Goal: Task Accomplishment & Management: Manage account settings

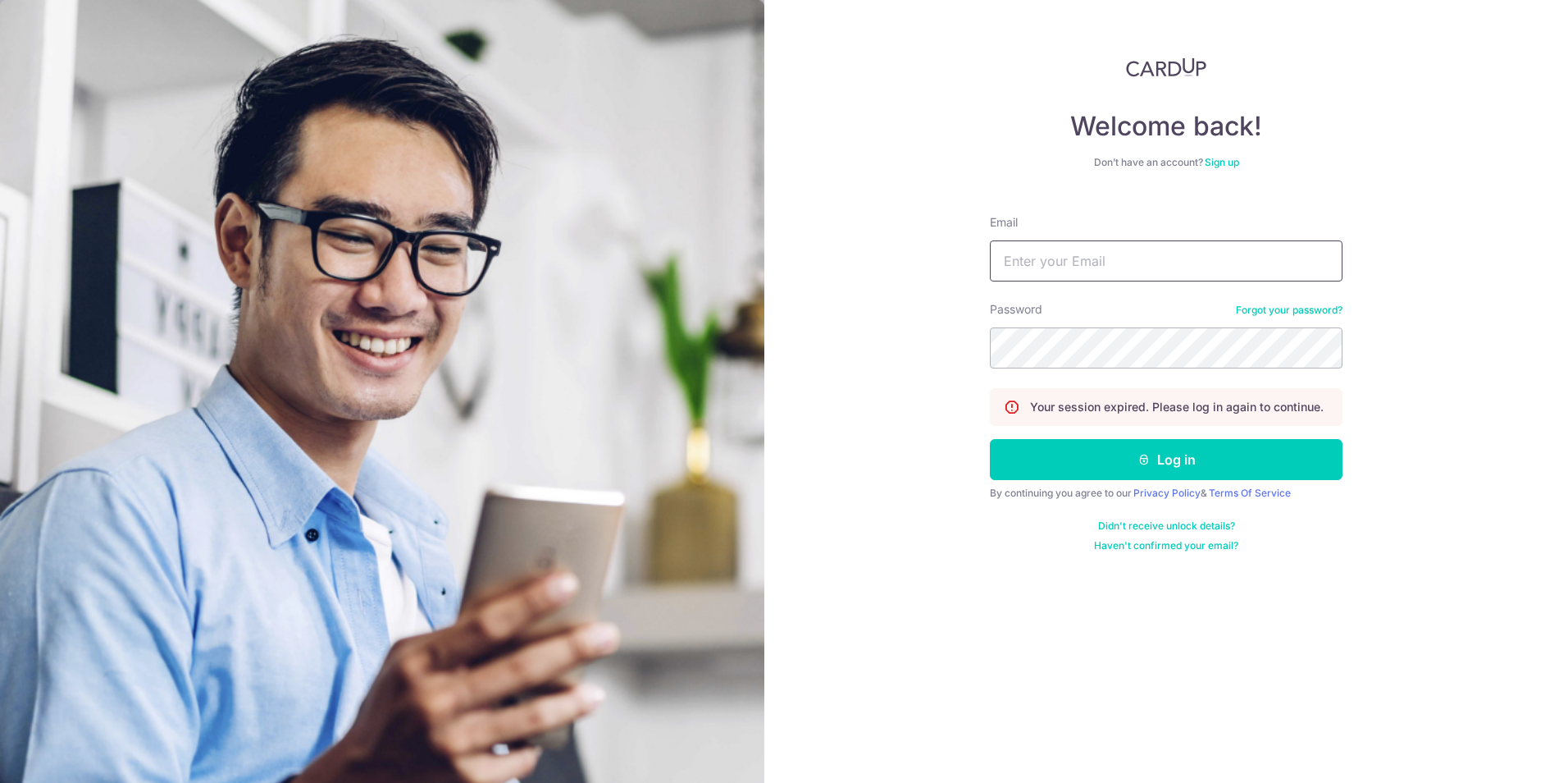
type input "[PERSON_NAME][EMAIL_ADDRESS][DOMAIN_NAME]"
click at [876, 624] on div "Welcome back! Don’t have an account? Sign up Email lewis@elitesprings.com Passw…" at bounding box center [1166, 392] width 804 height 783
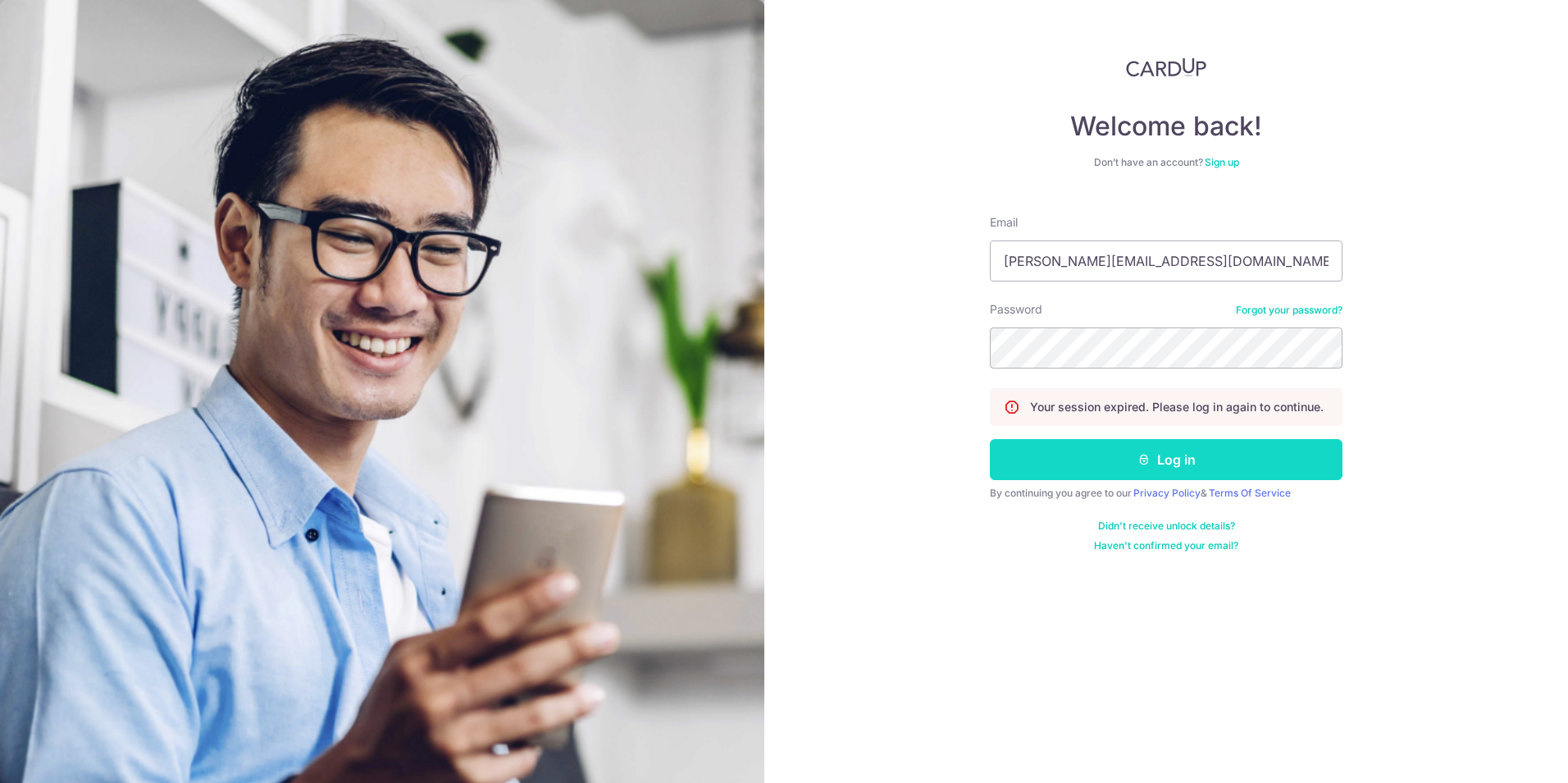
click at [1148, 444] on button "Log in" at bounding box center [1166, 459] width 352 height 41
click at [1168, 453] on button "Log in" at bounding box center [1166, 459] width 352 height 41
click at [1173, 452] on button "Log in" at bounding box center [1166, 459] width 352 height 41
click at [925, 571] on div "Welcome back! Don’t have an account? Sign up Email lewis@elitesprings.com Passw…" at bounding box center [1166, 392] width 804 height 783
click at [1206, 462] on button "Log in" at bounding box center [1166, 459] width 352 height 41
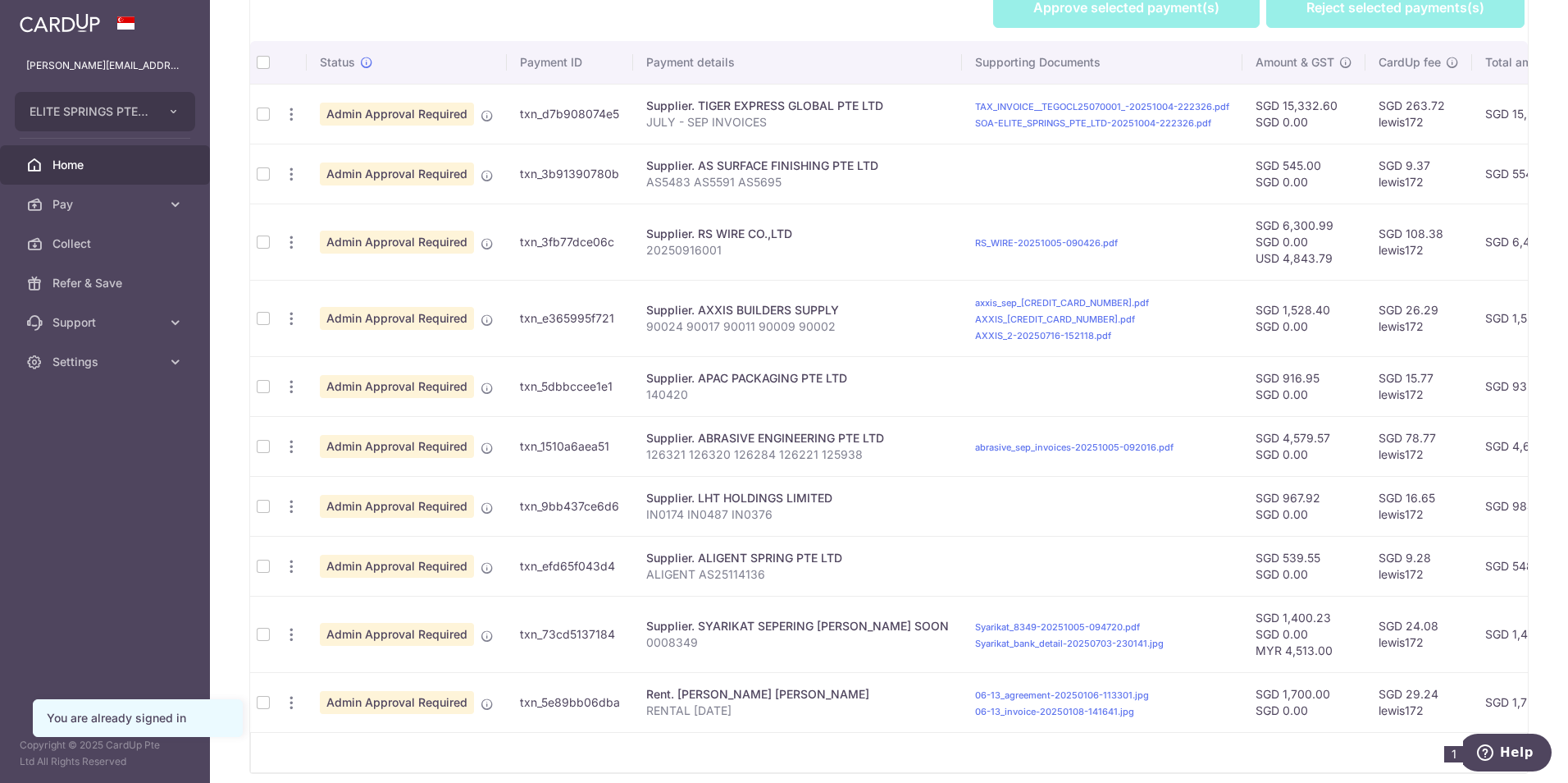
scroll to position [459, 0]
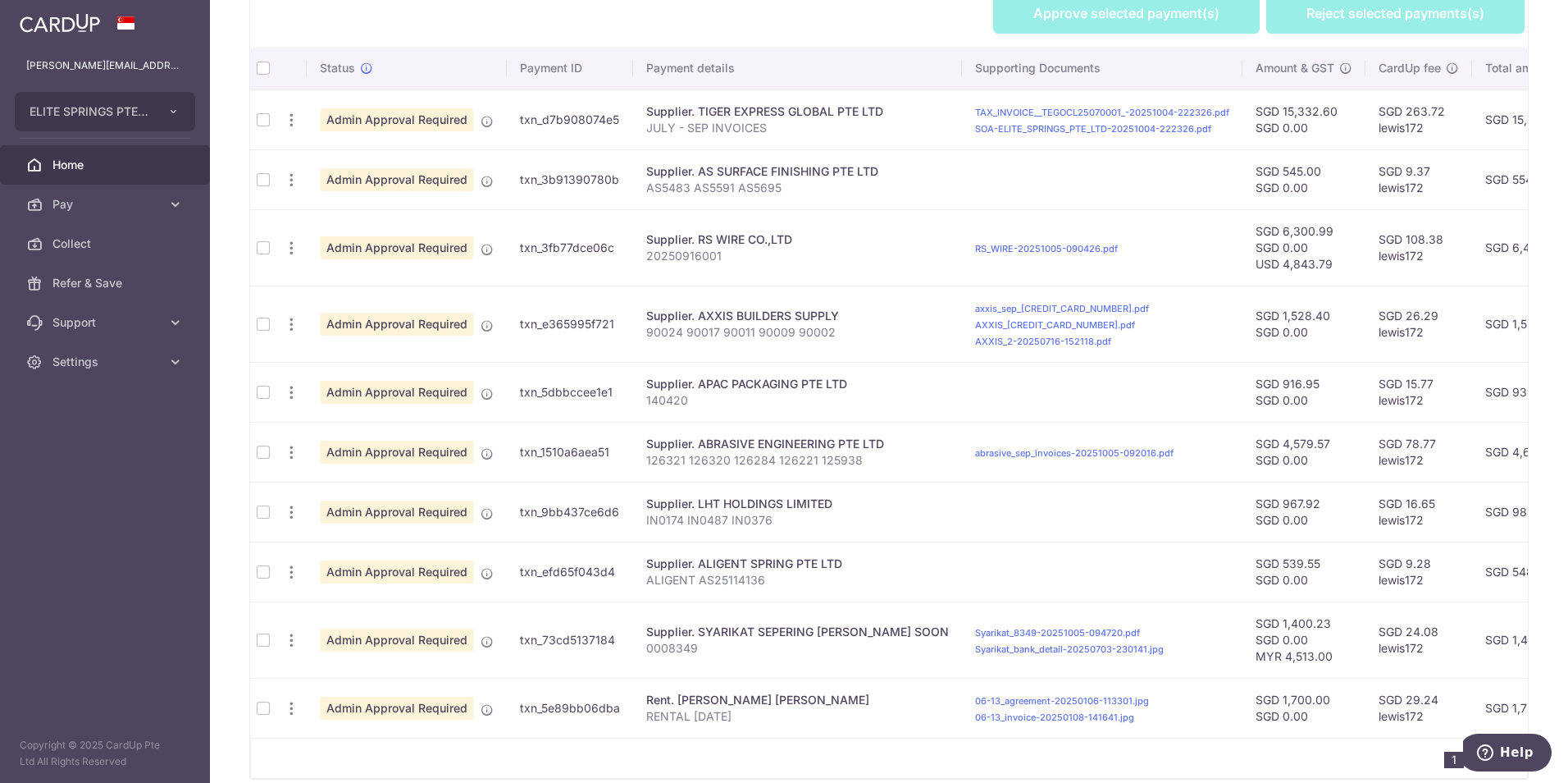
click at [260, 453] on td at bounding box center [263, 452] width 26 height 60
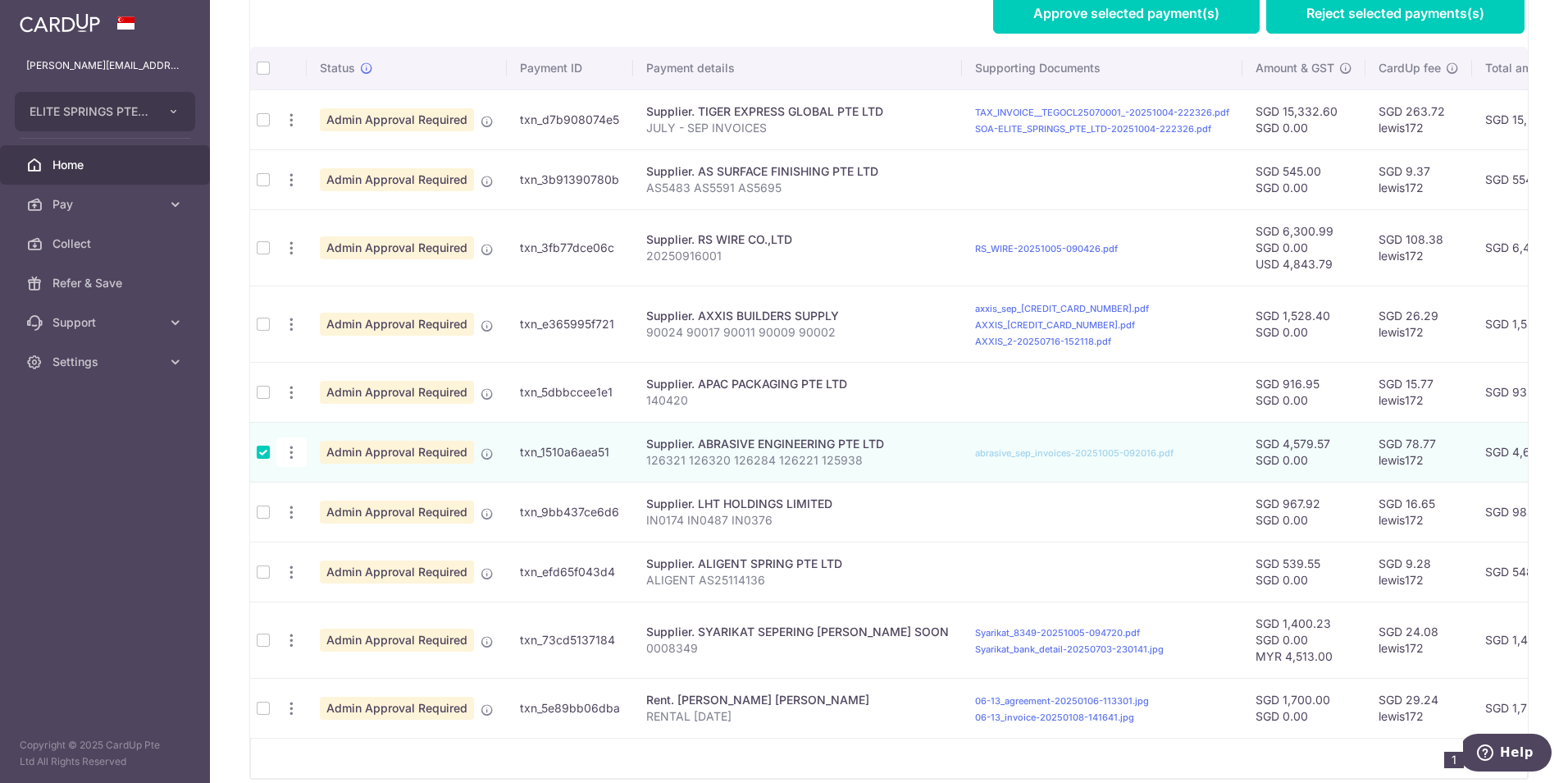
click at [259, 327] on td at bounding box center [263, 324] width 26 height 76
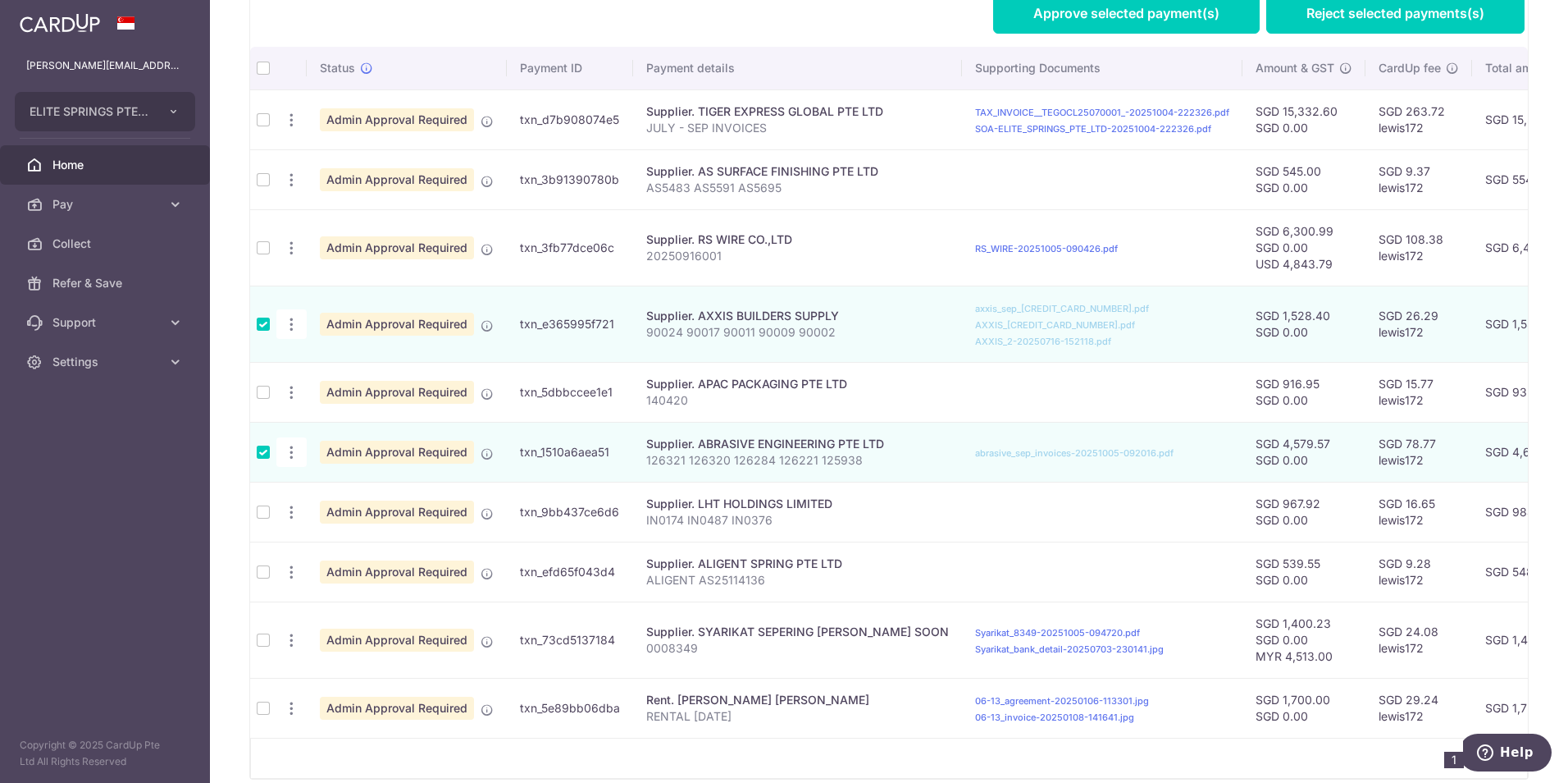
click at [263, 249] on td at bounding box center [263, 248] width 26 height 76
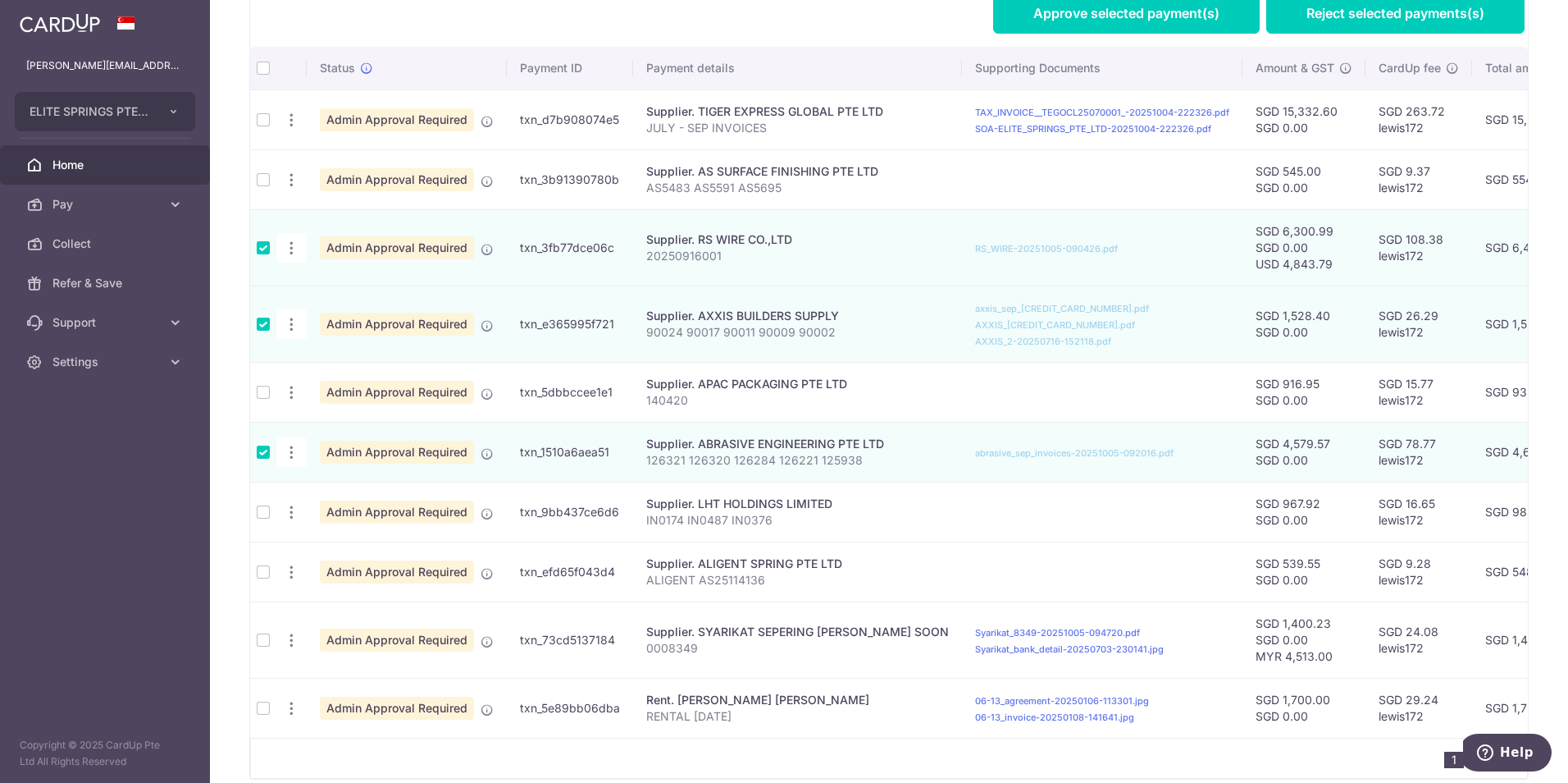
click at [263, 249] on td at bounding box center [263, 248] width 26 height 76
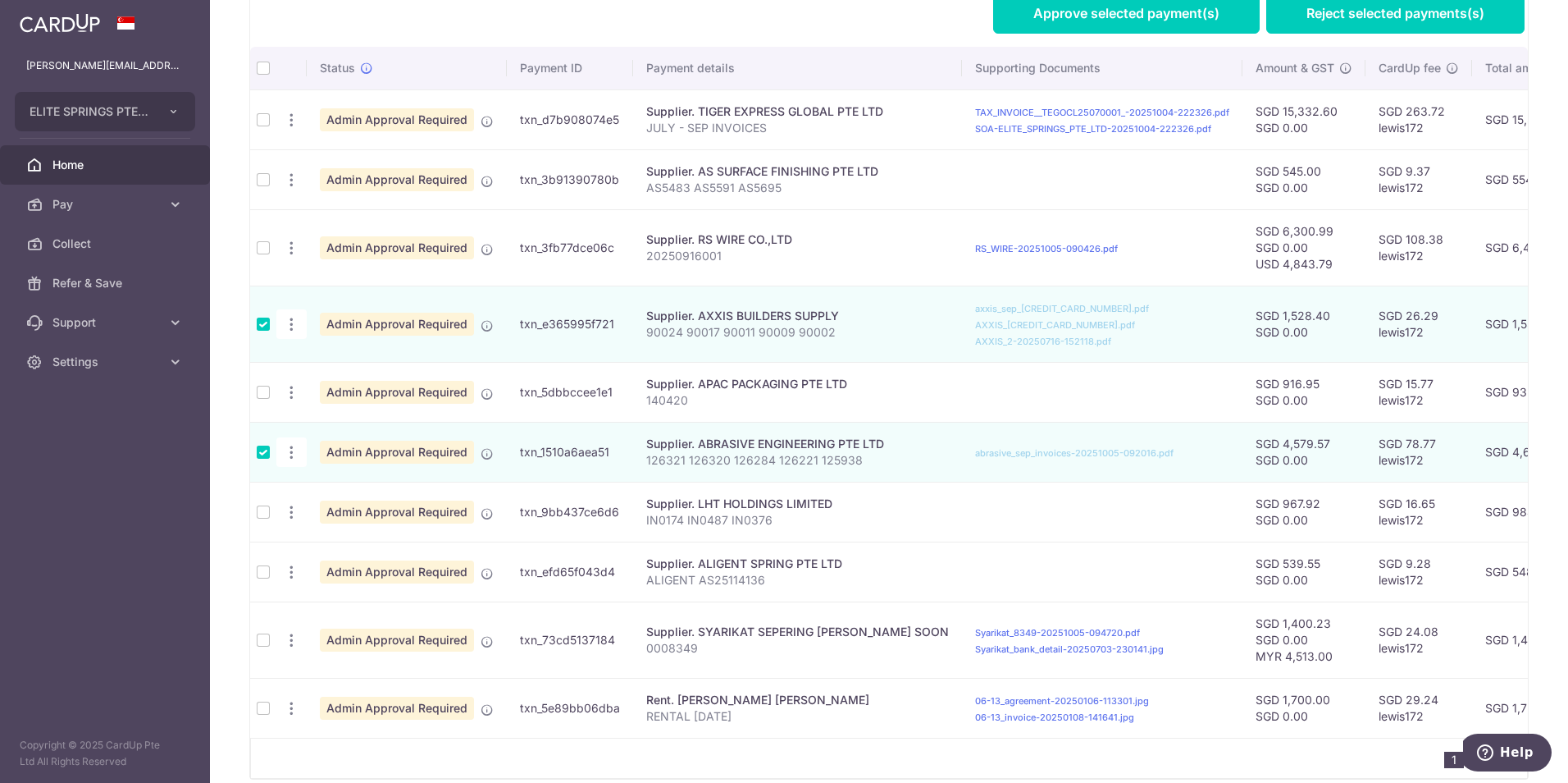
click at [261, 182] on td at bounding box center [263, 179] width 26 height 60
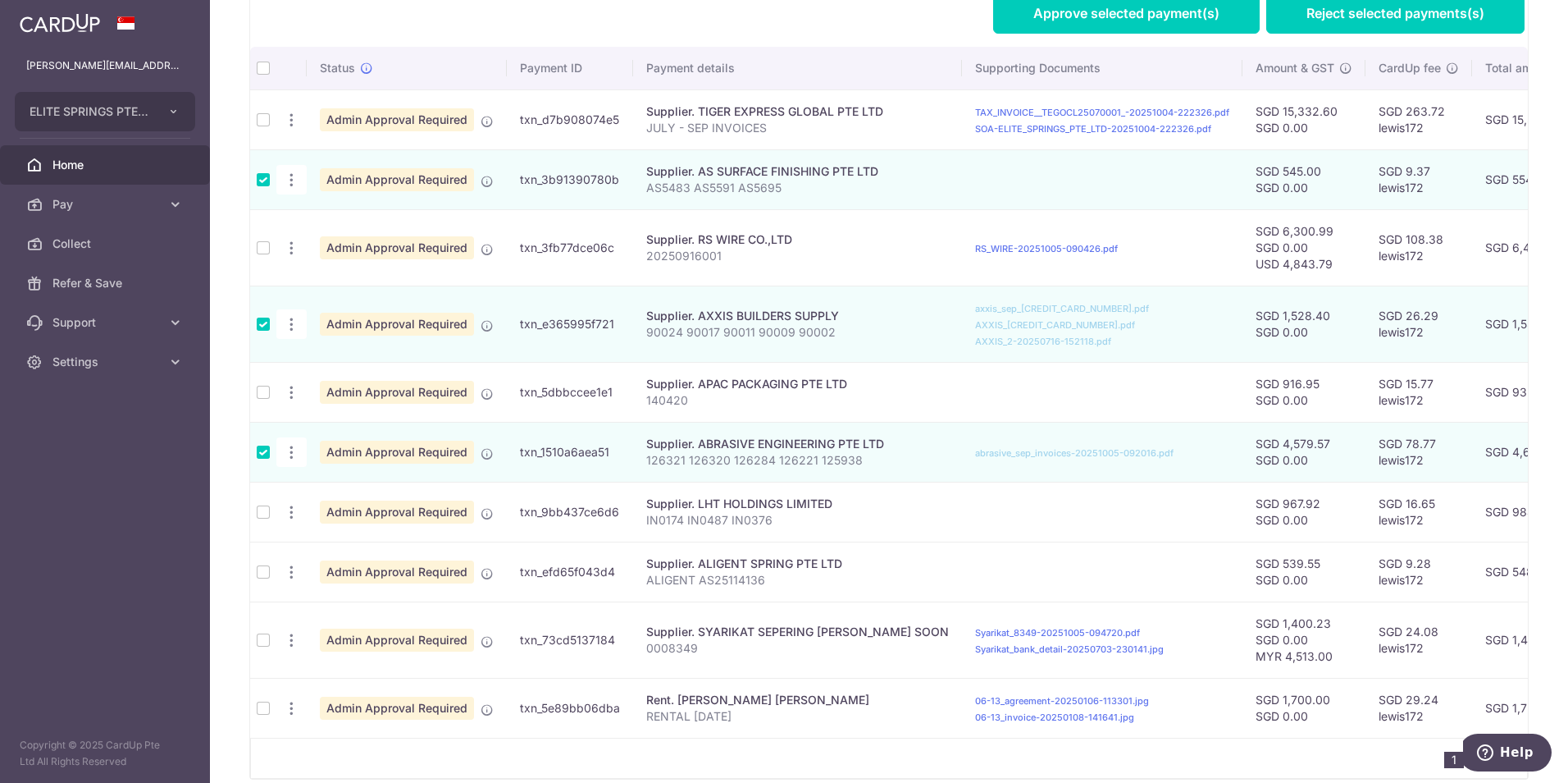
click at [261, 124] on td at bounding box center [263, 119] width 26 height 60
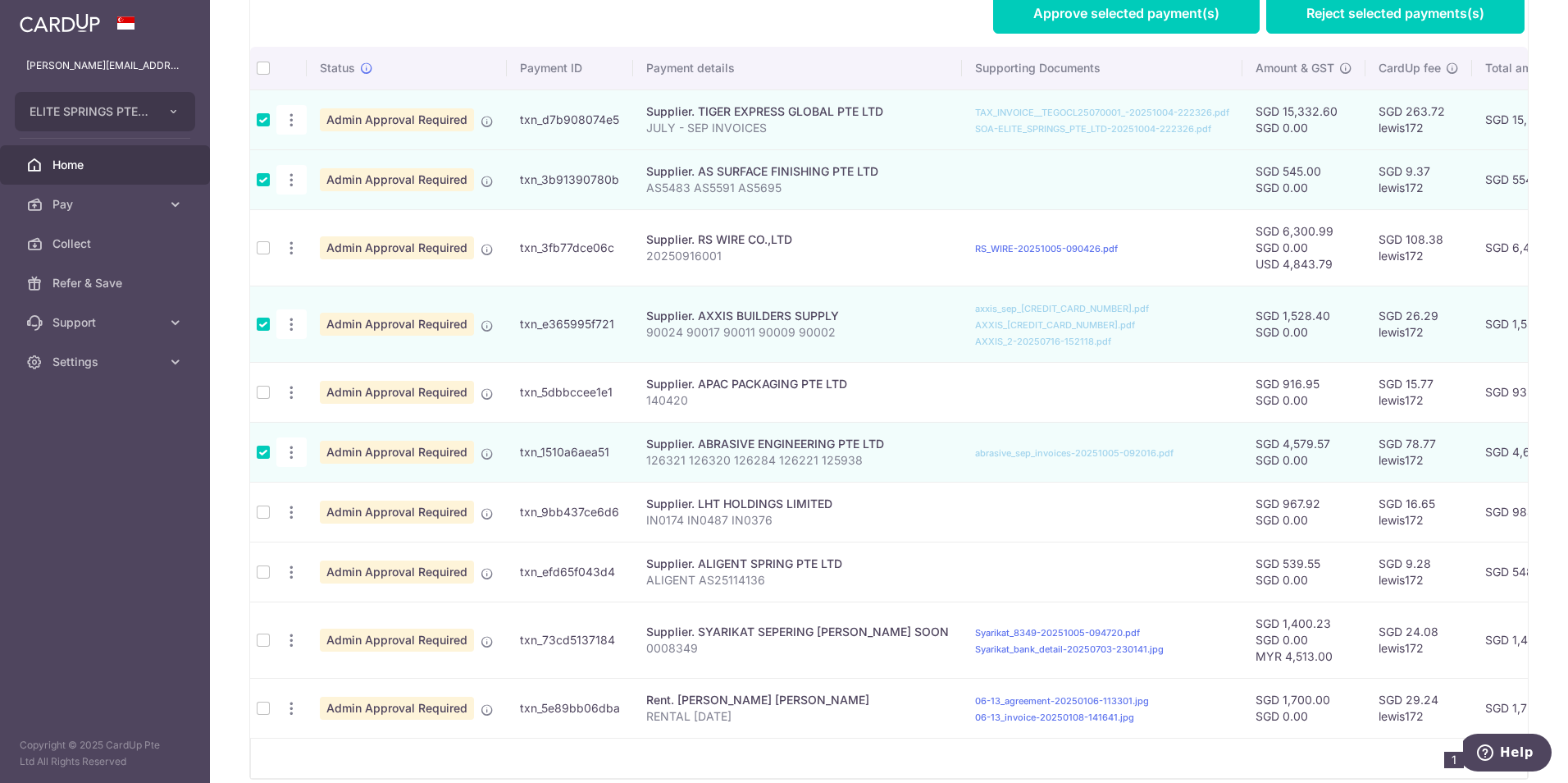
click at [260, 394] on td at bounding box center [263, 392] width 26 height 60
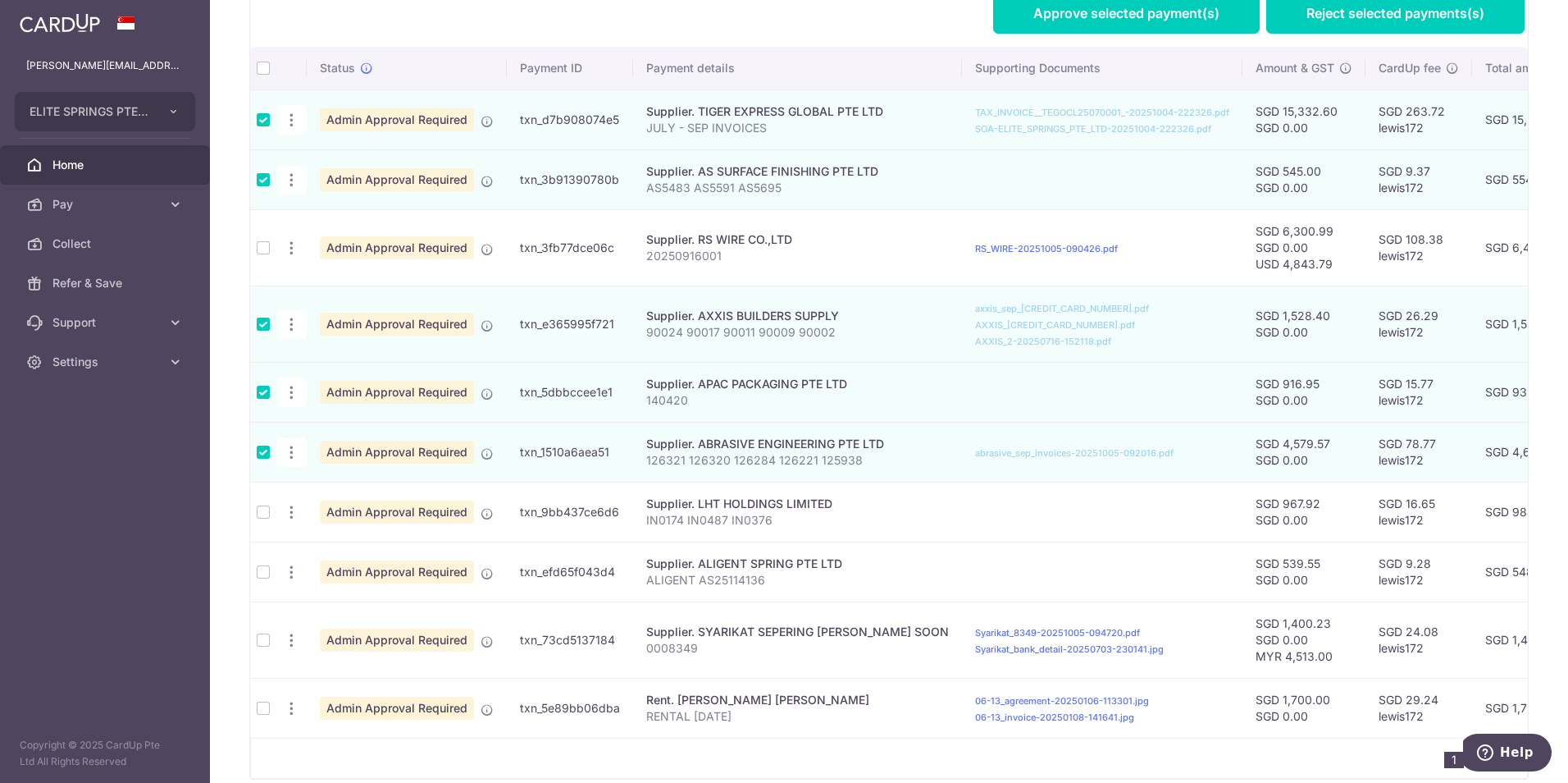
click at [261, 510] on td at bounding box center [263, 512] width 26 height 60
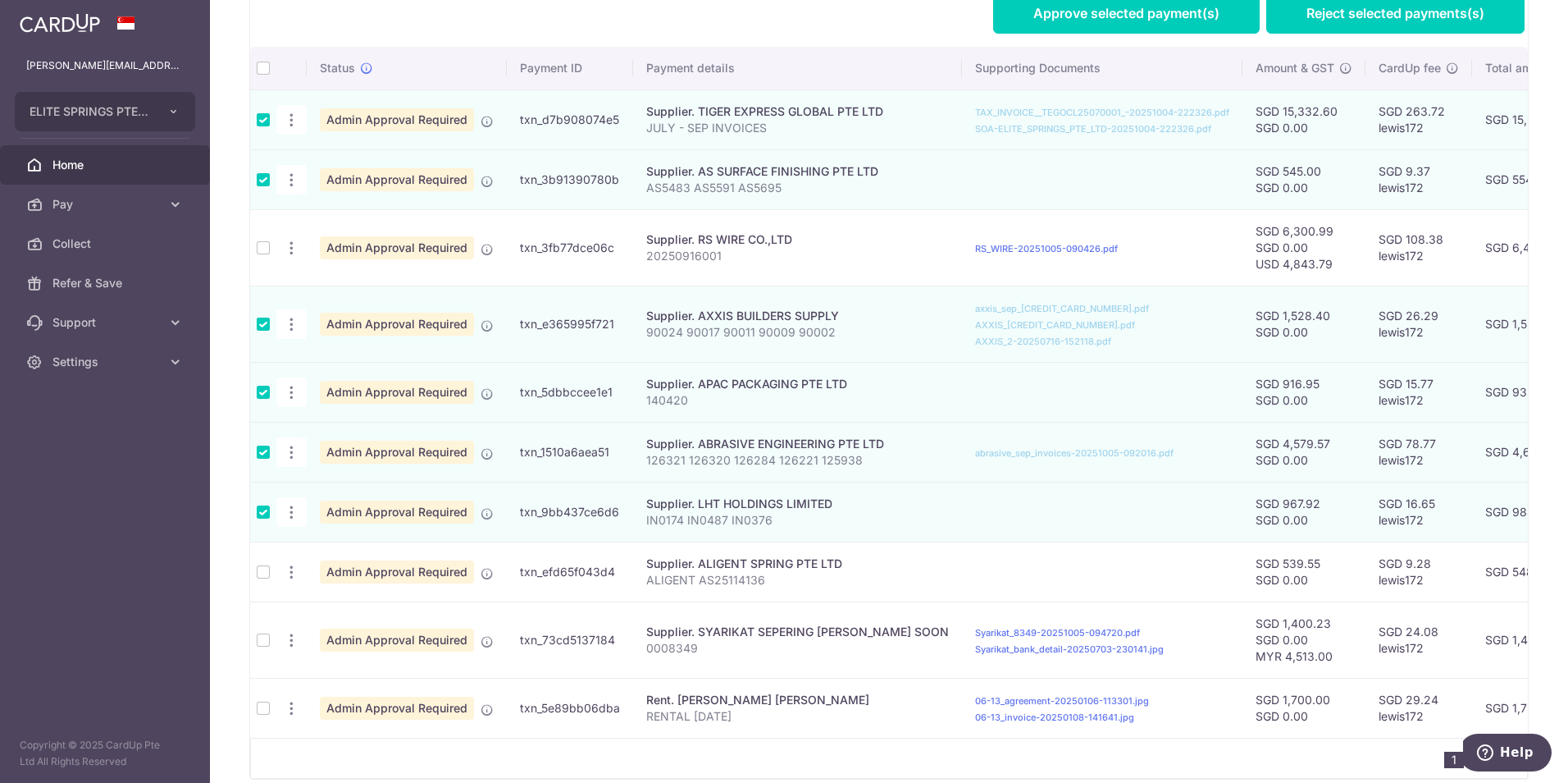
click at [263, 570] on td at bounding box center [263, 572] width 26 height 60
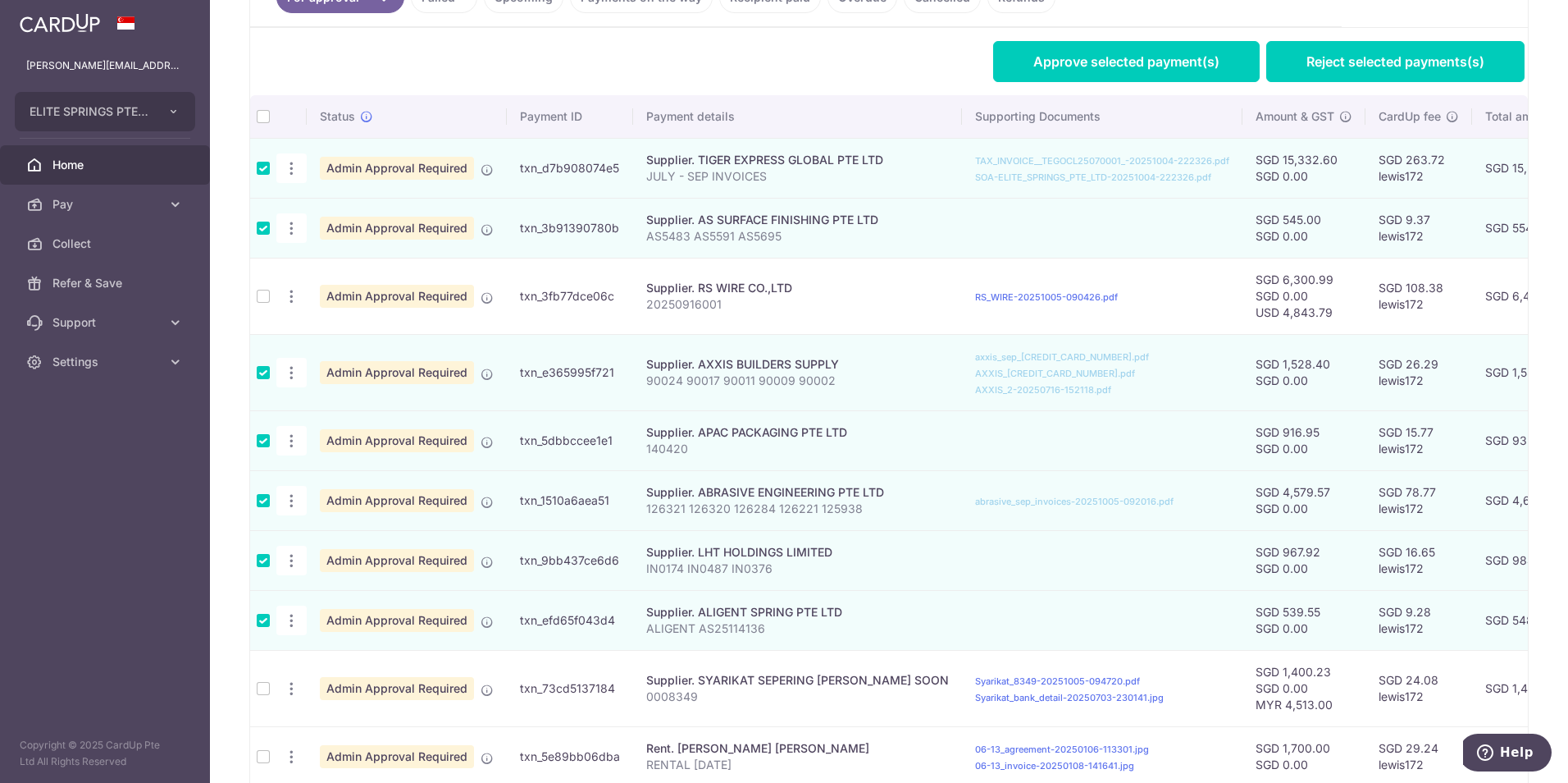
scroll to position [377, 0]
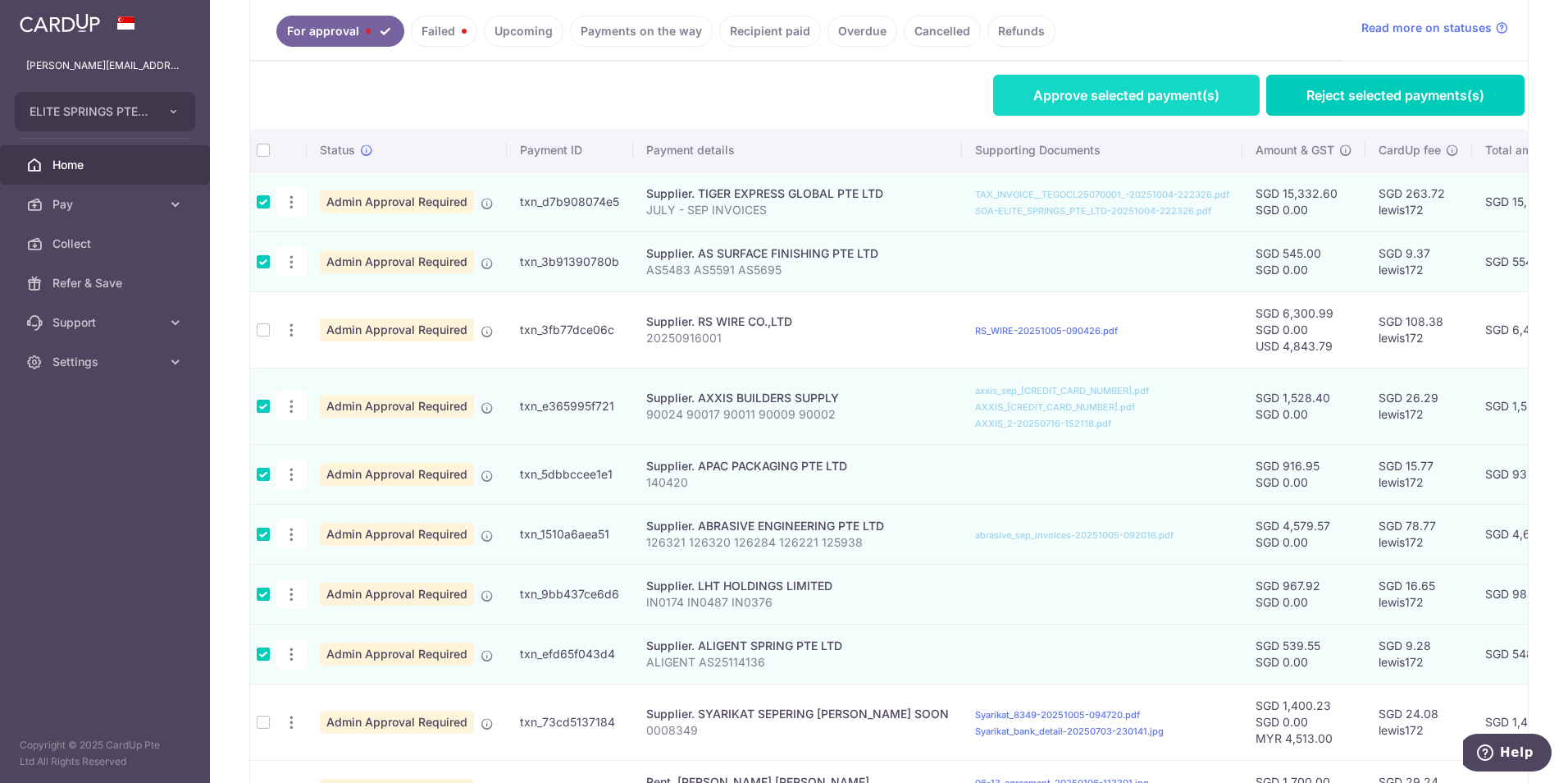
click at [1158, 106] on link "Approve selected payment(s)" at bounding box center [1126, 95] width 267 height 41
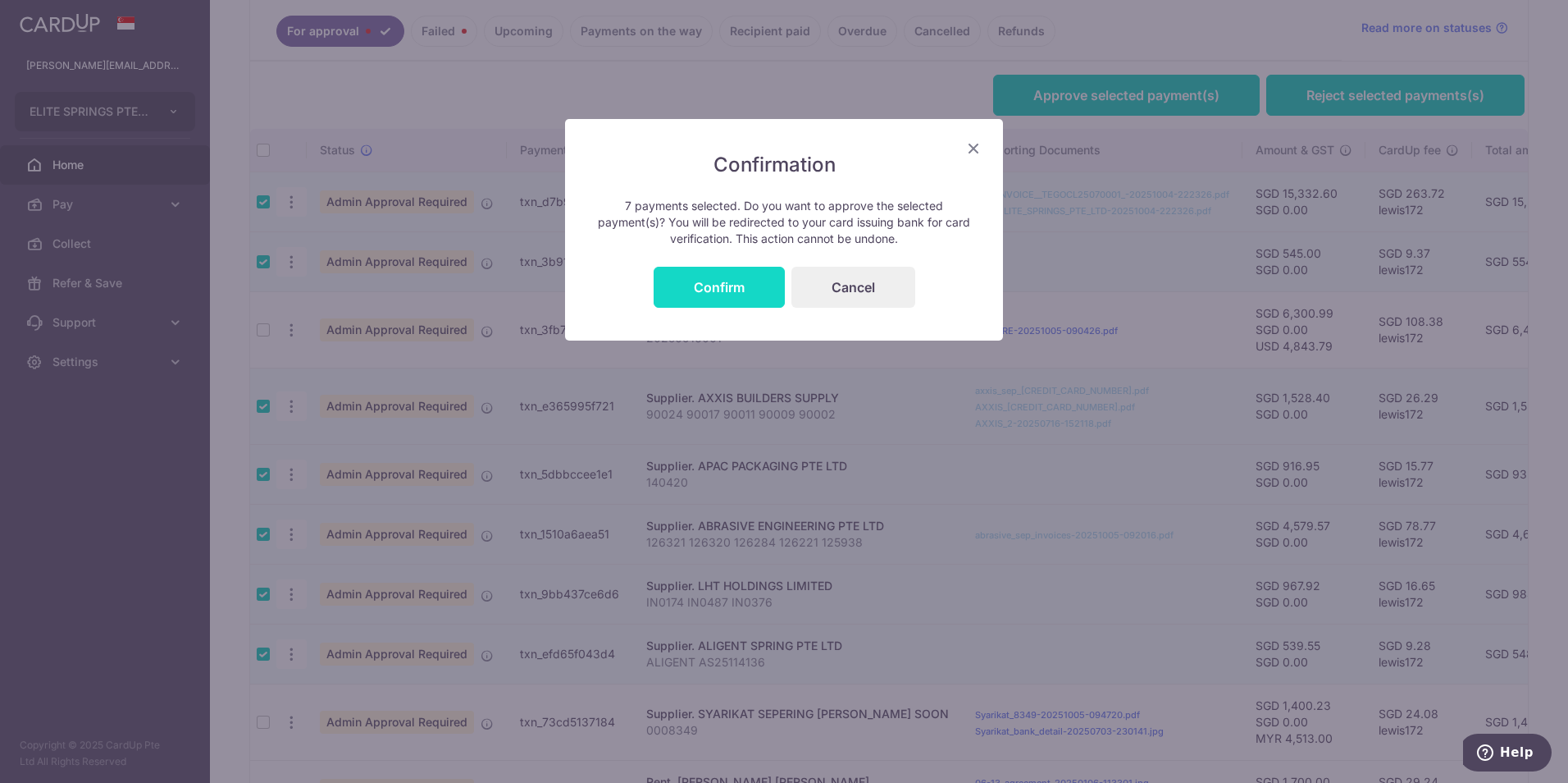
click at [727, 297] on button "Confirm" at bounding box center [719, 287] width 131 height 41
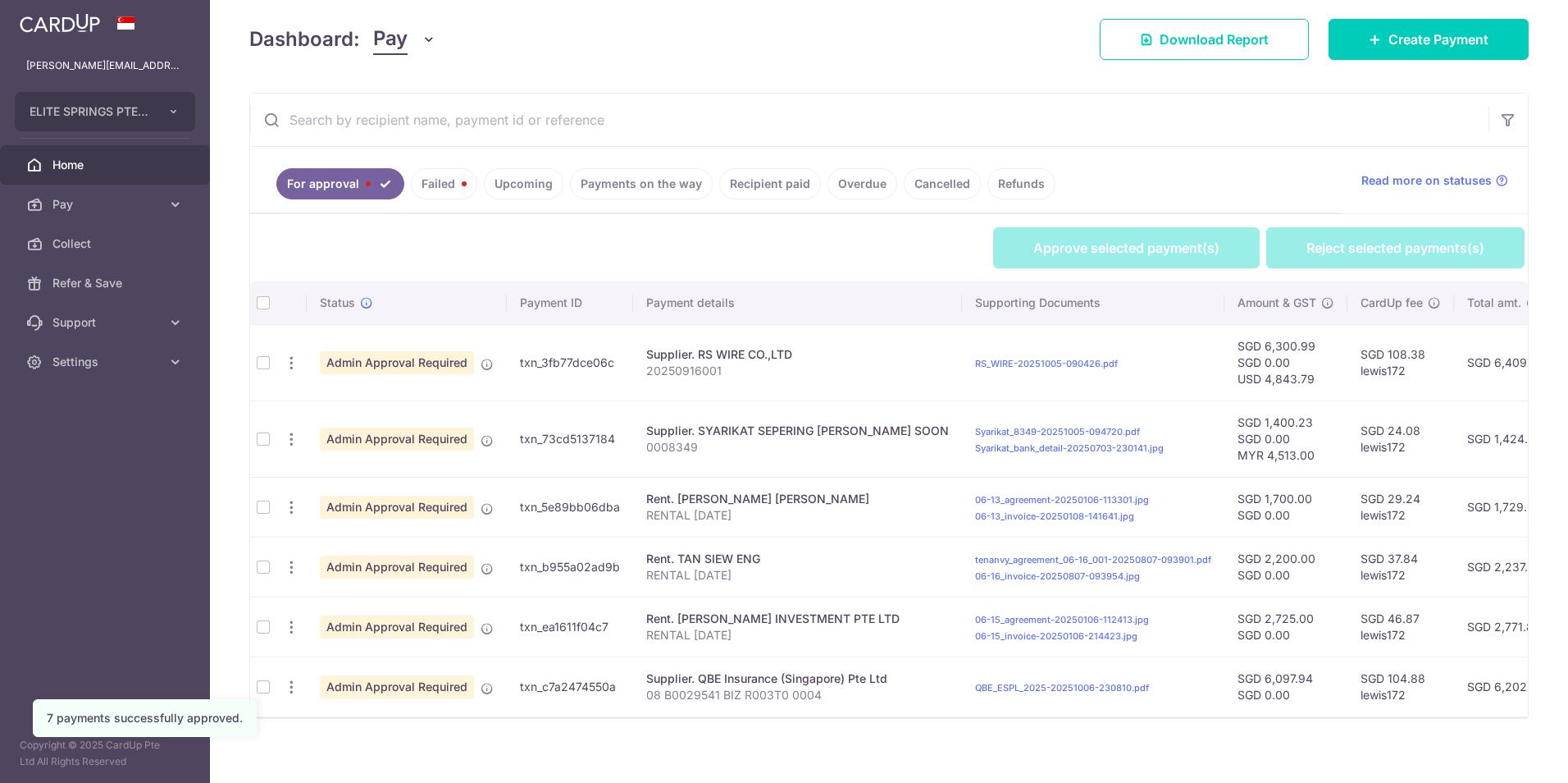
scroll to position [245, 0]
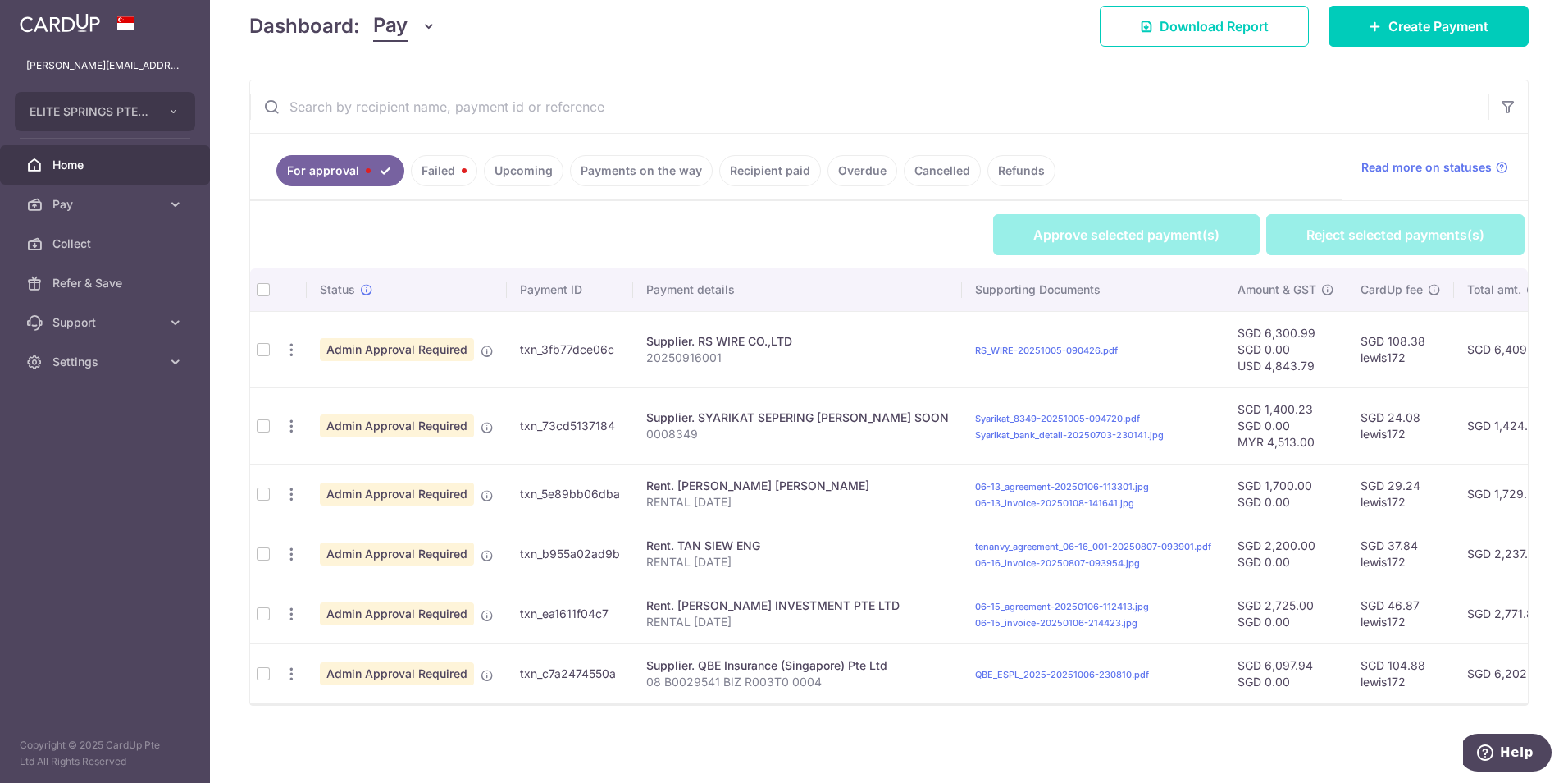
click at [257, 487] on td at bounding box center [263, 493] width 26 height 60
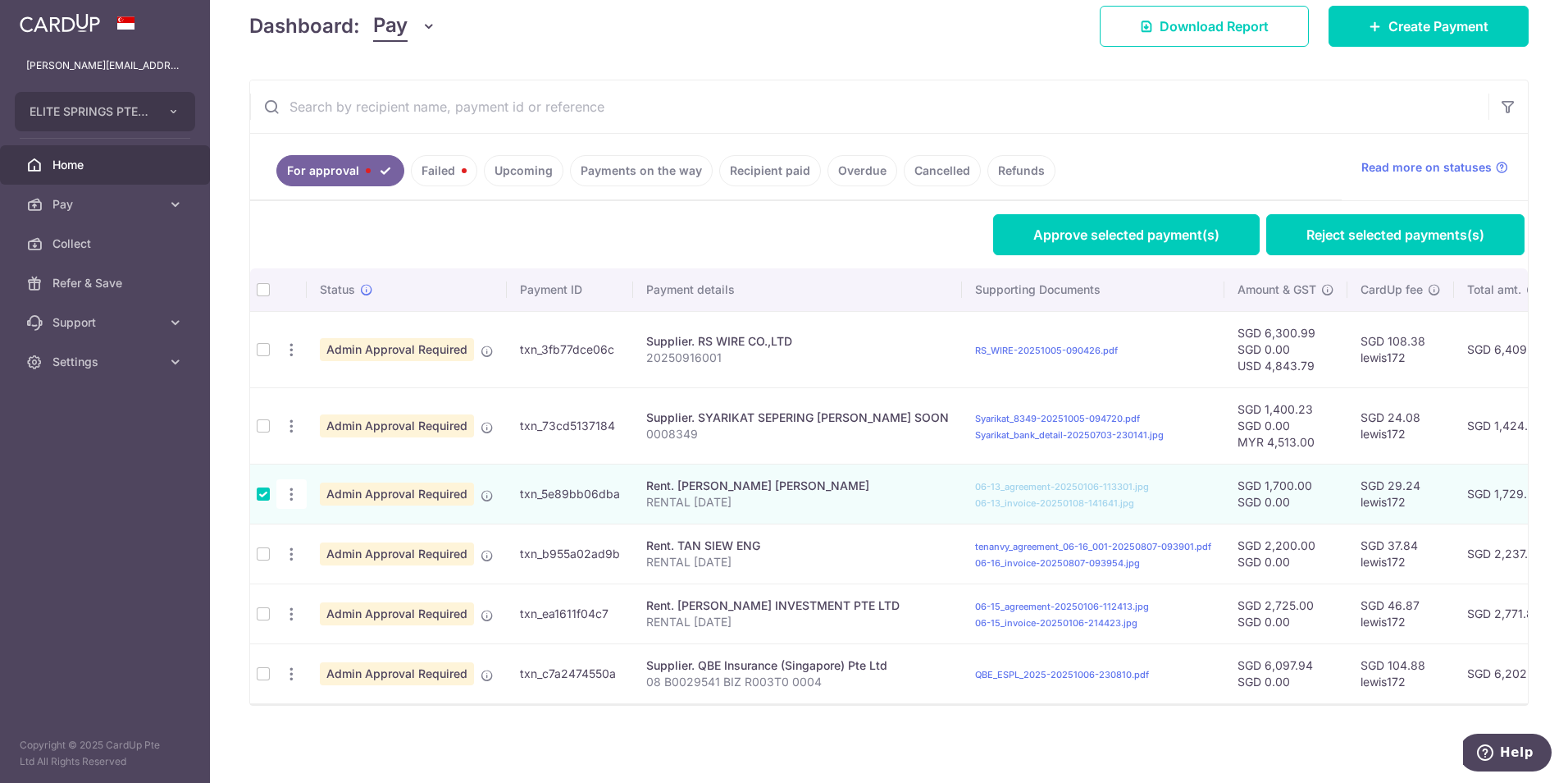
click at [262, 550] on td at bounding box center [263, 554] width 26 height 60
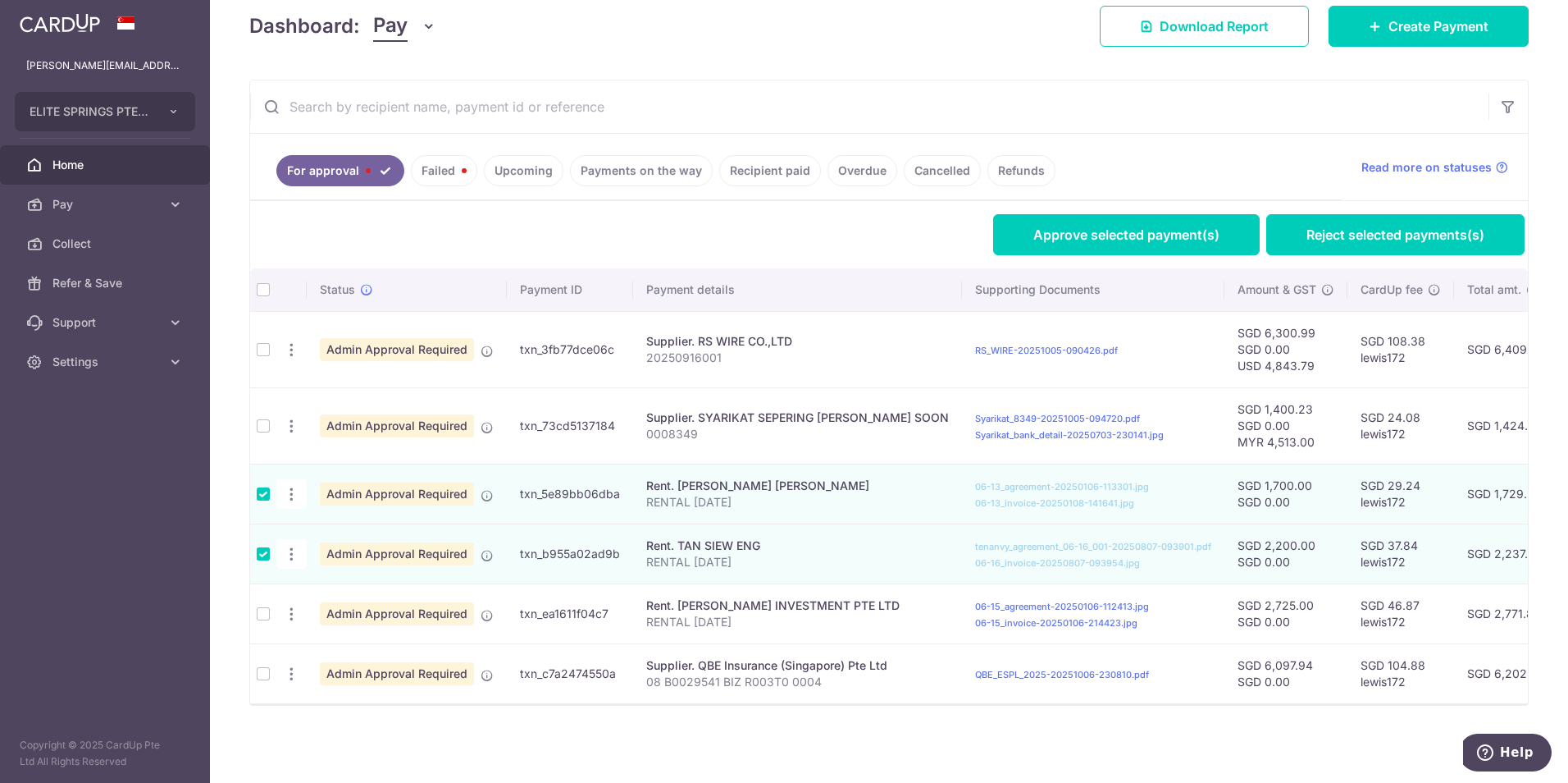
click at [268, 609] on td at bounding box center [263, 614] width 26 height 60
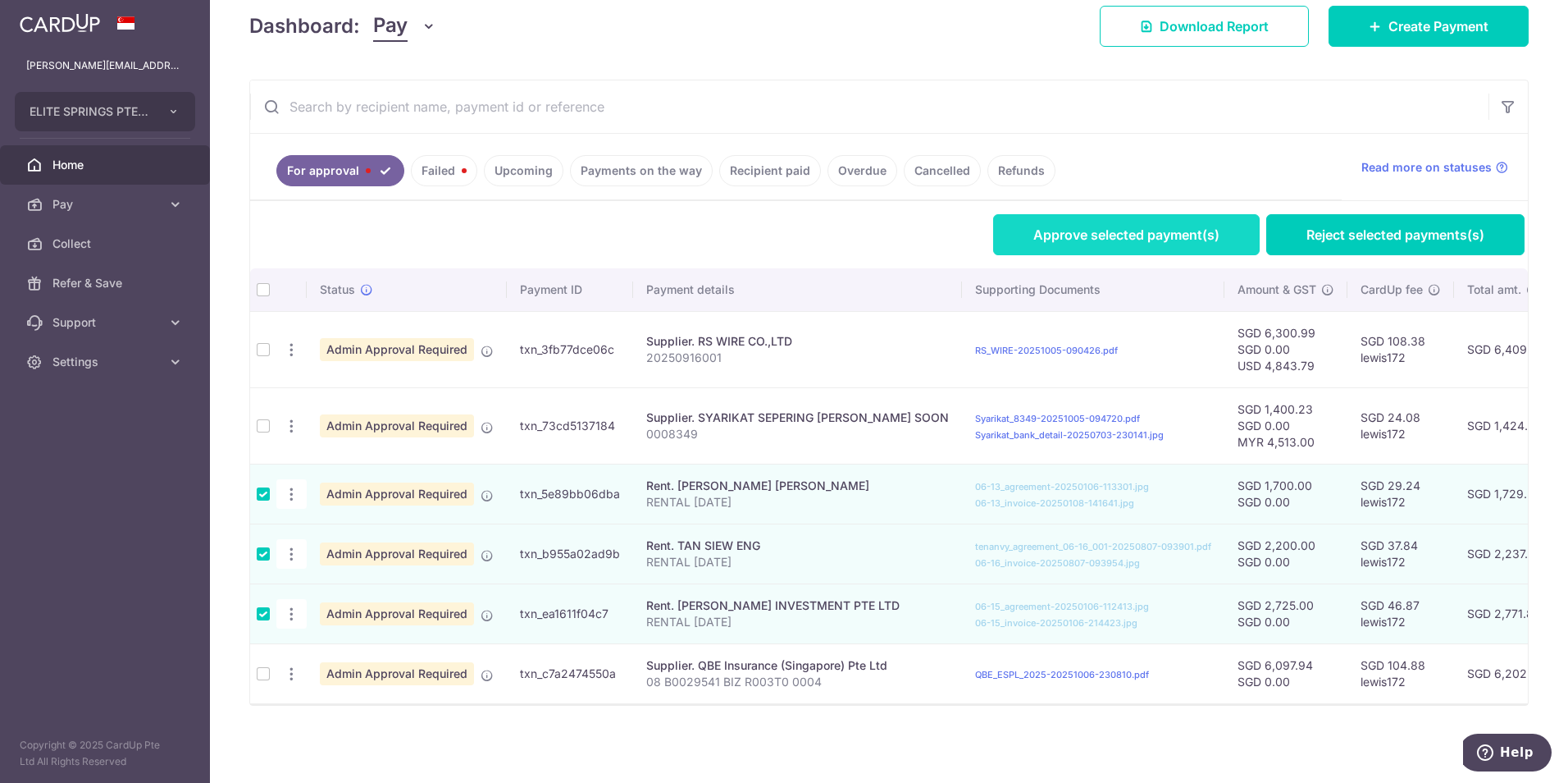
click at [1059, 219] on link "Approve selected payment(s)" at bounding box center [1126, 234] width 267 height 41
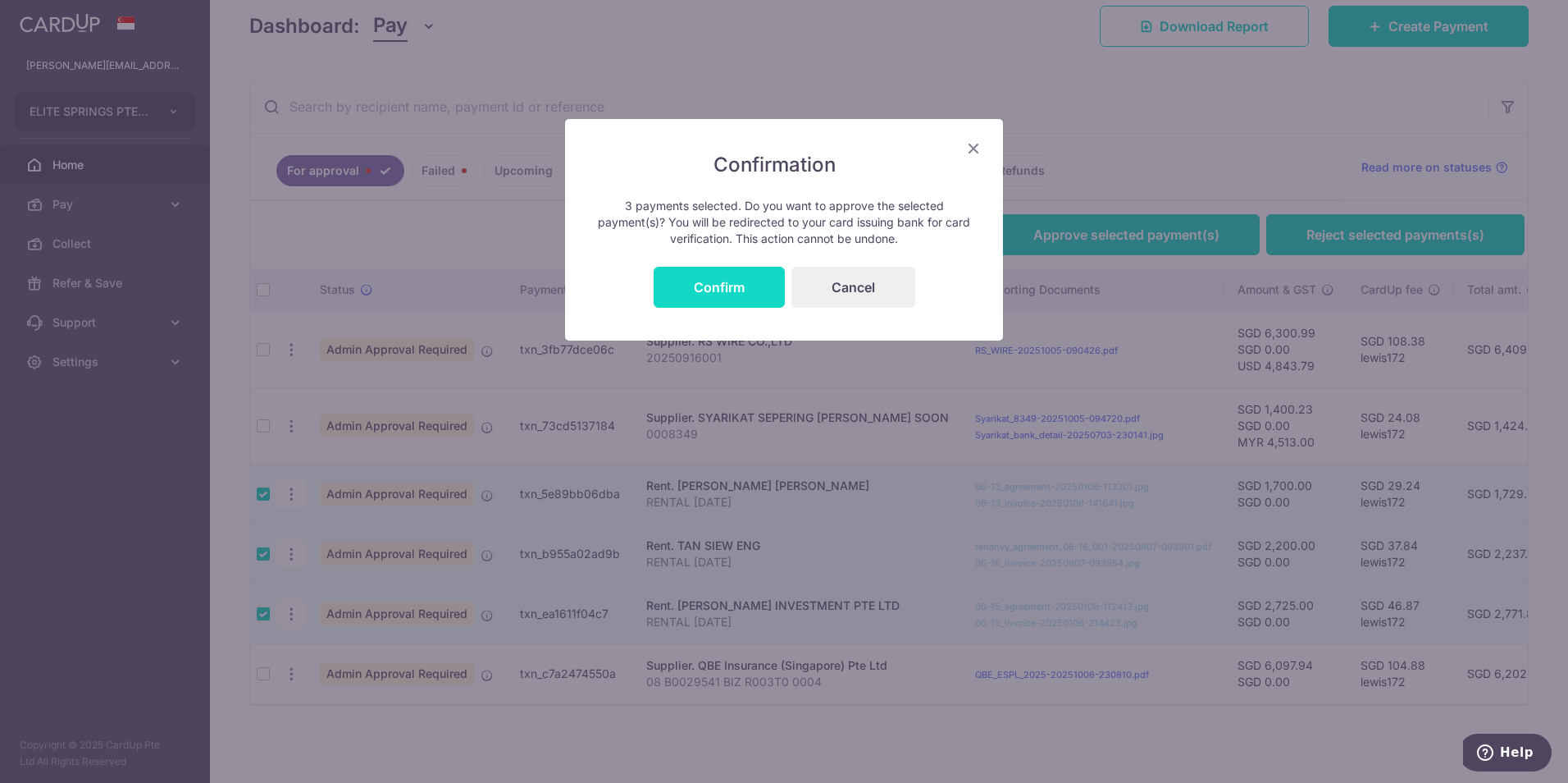
click at [713, 290] on button "Confirm" at bounding box center [719, 287] width 131 height 41
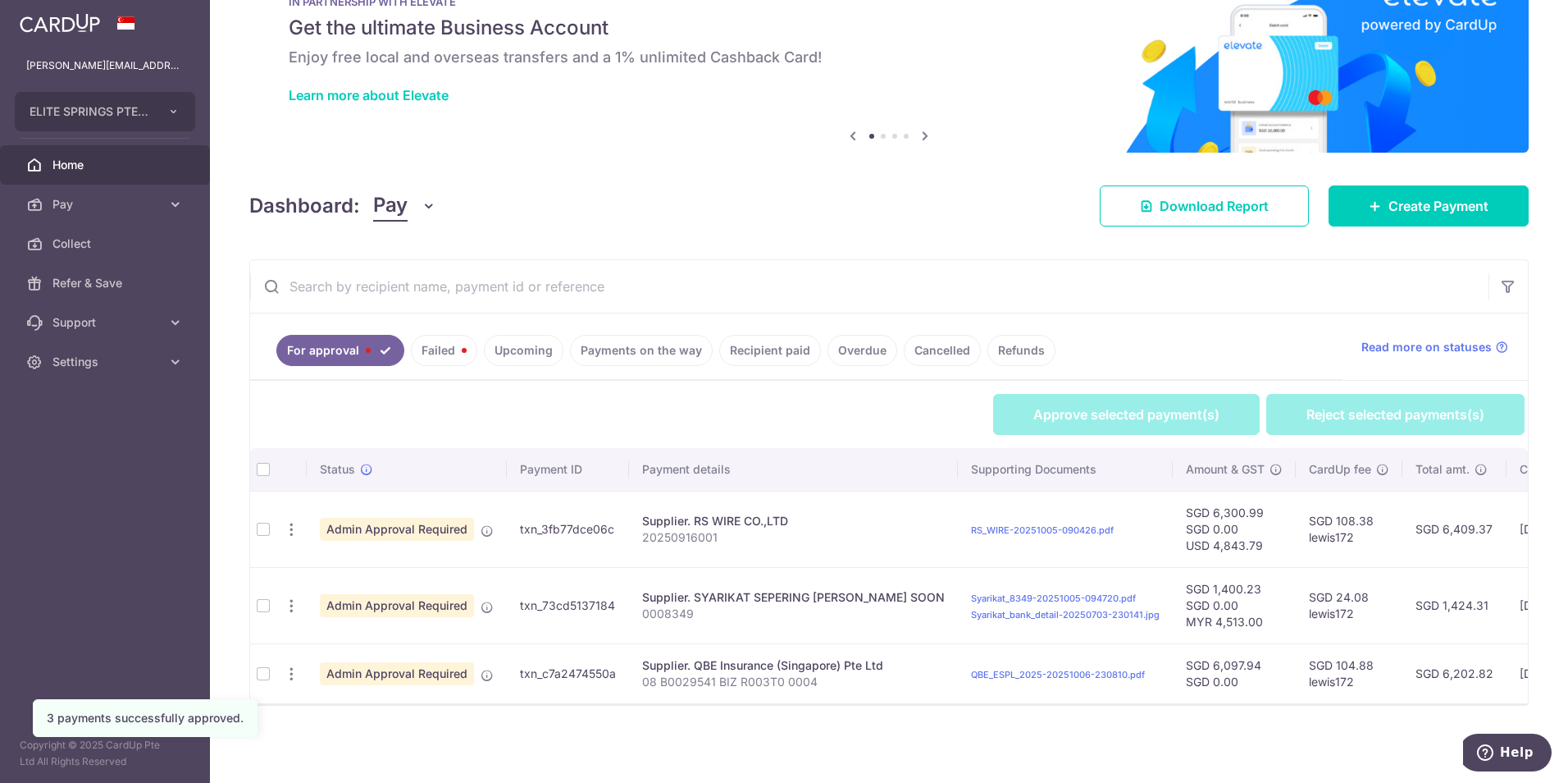
scroll to position [66, 0]
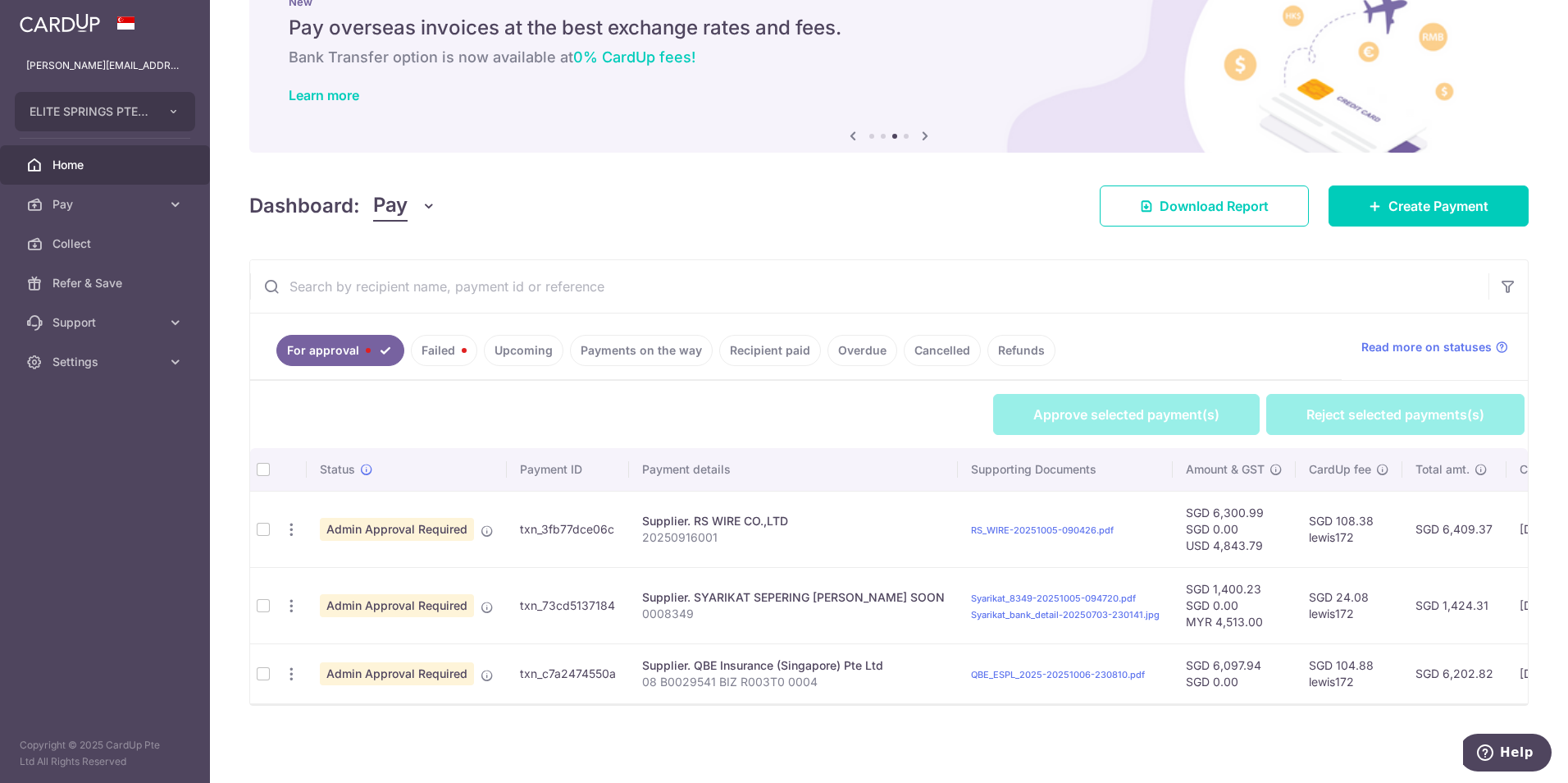
click at [265, 520] on td at bounding box center [263, 529] width 26 height 76
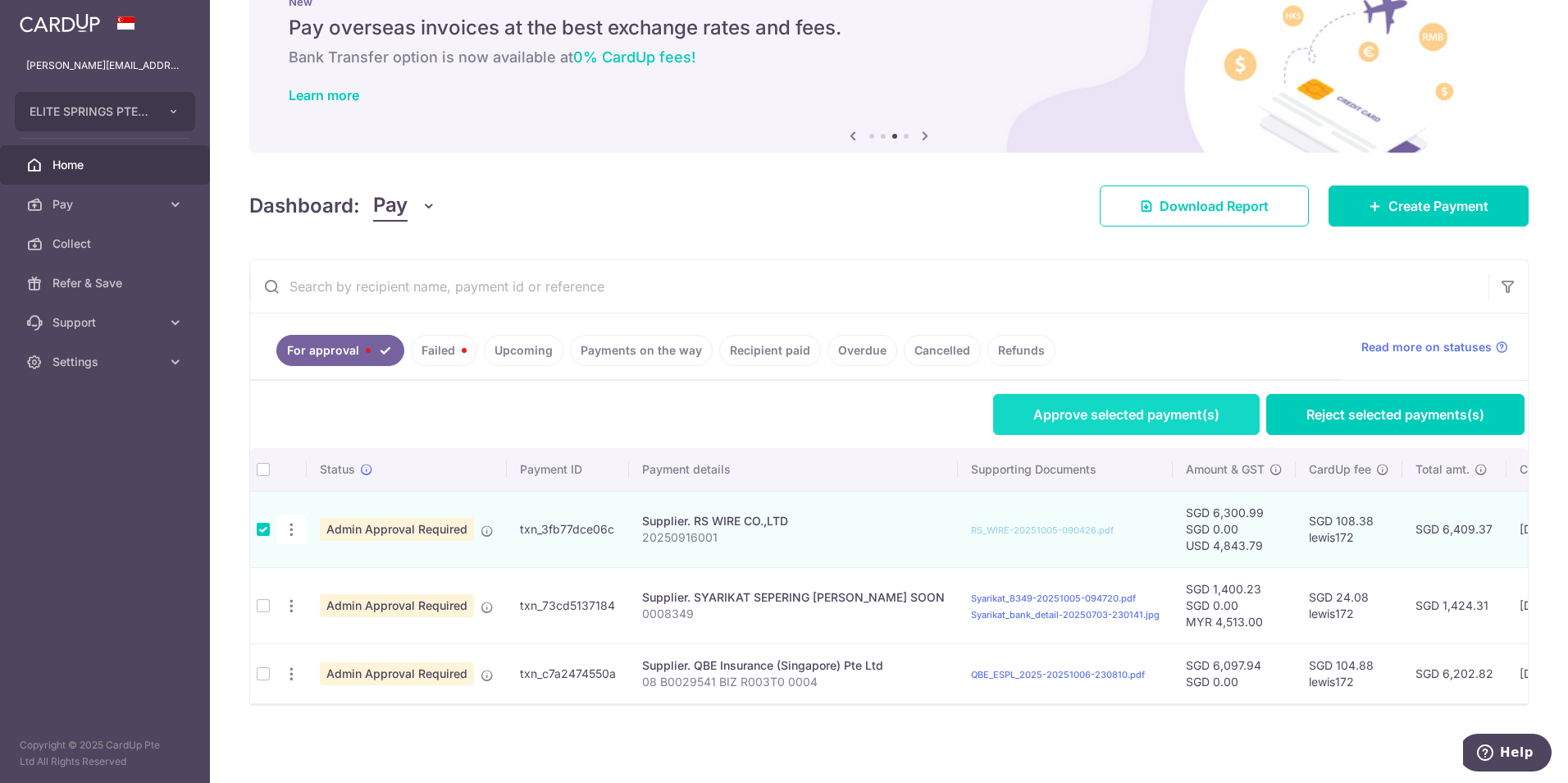
click at [1164, 411] on link "Approve selected payment(s)" at bounding box center [1126, 414] width 267 height 41
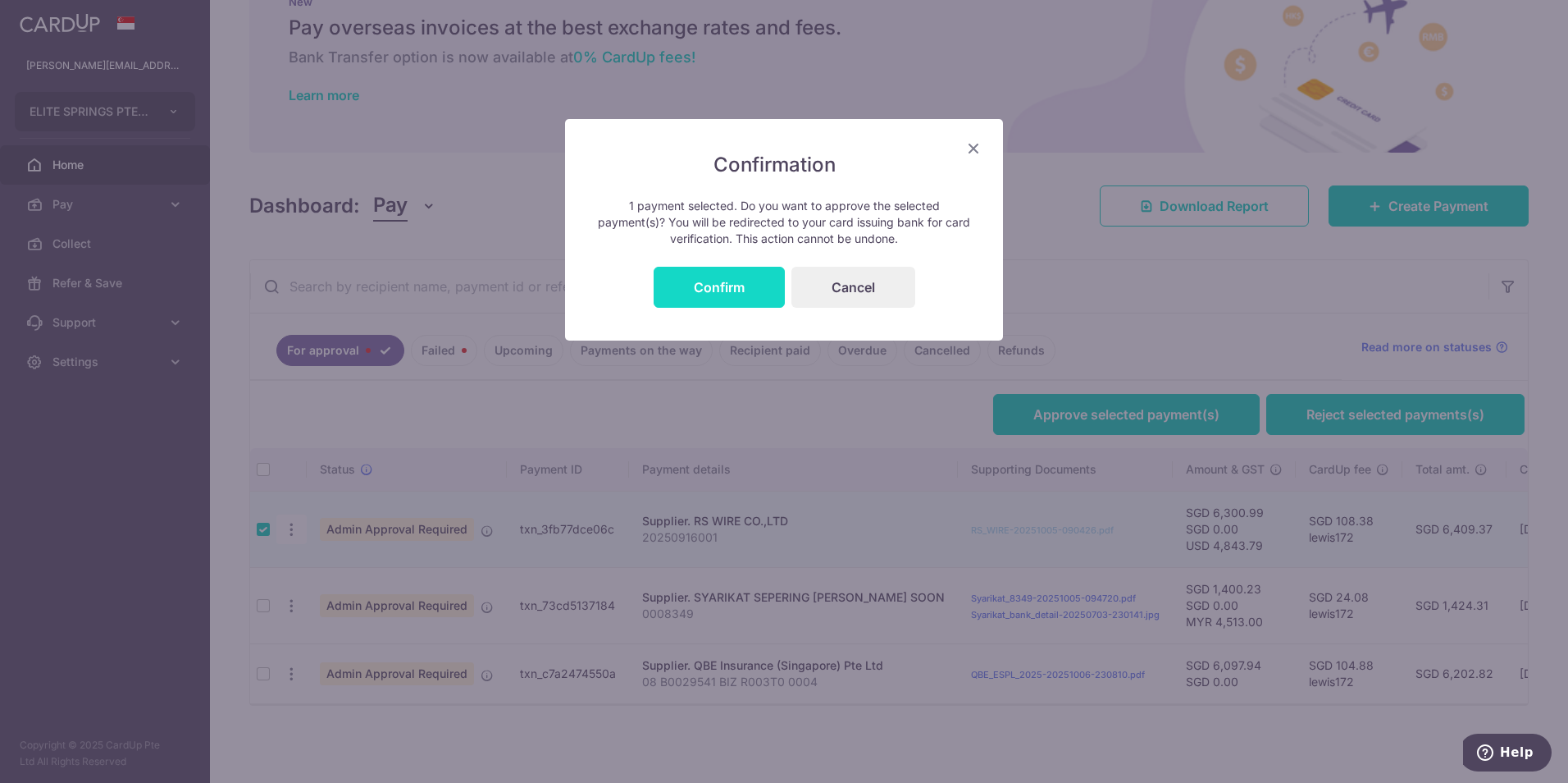
click at [754, 299] on button "Confirm" at bounding box center [719, 287] width 131 height 41
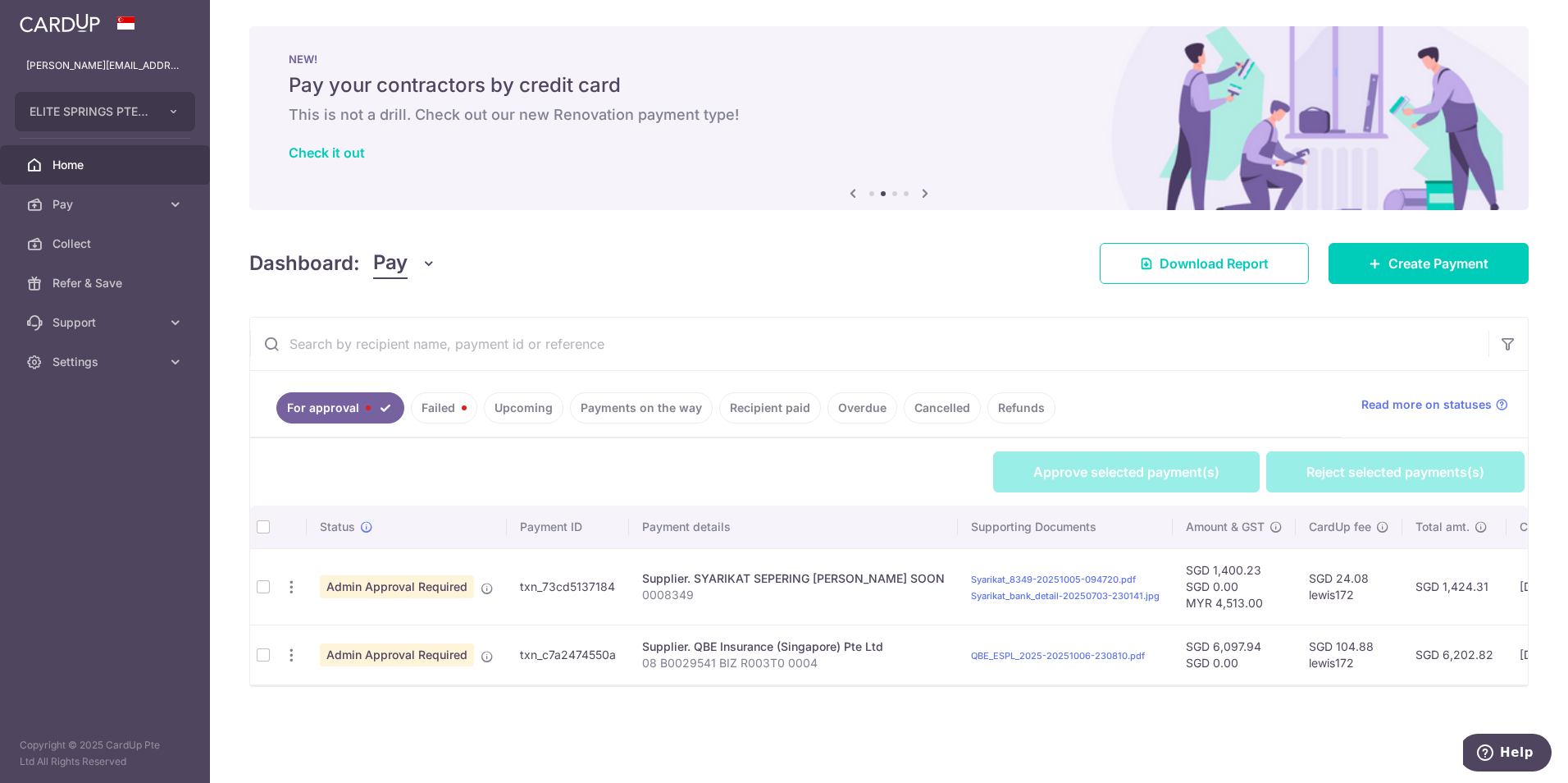
click at [261, 588] on td at bounding box center [263, 586] width 26 height 76
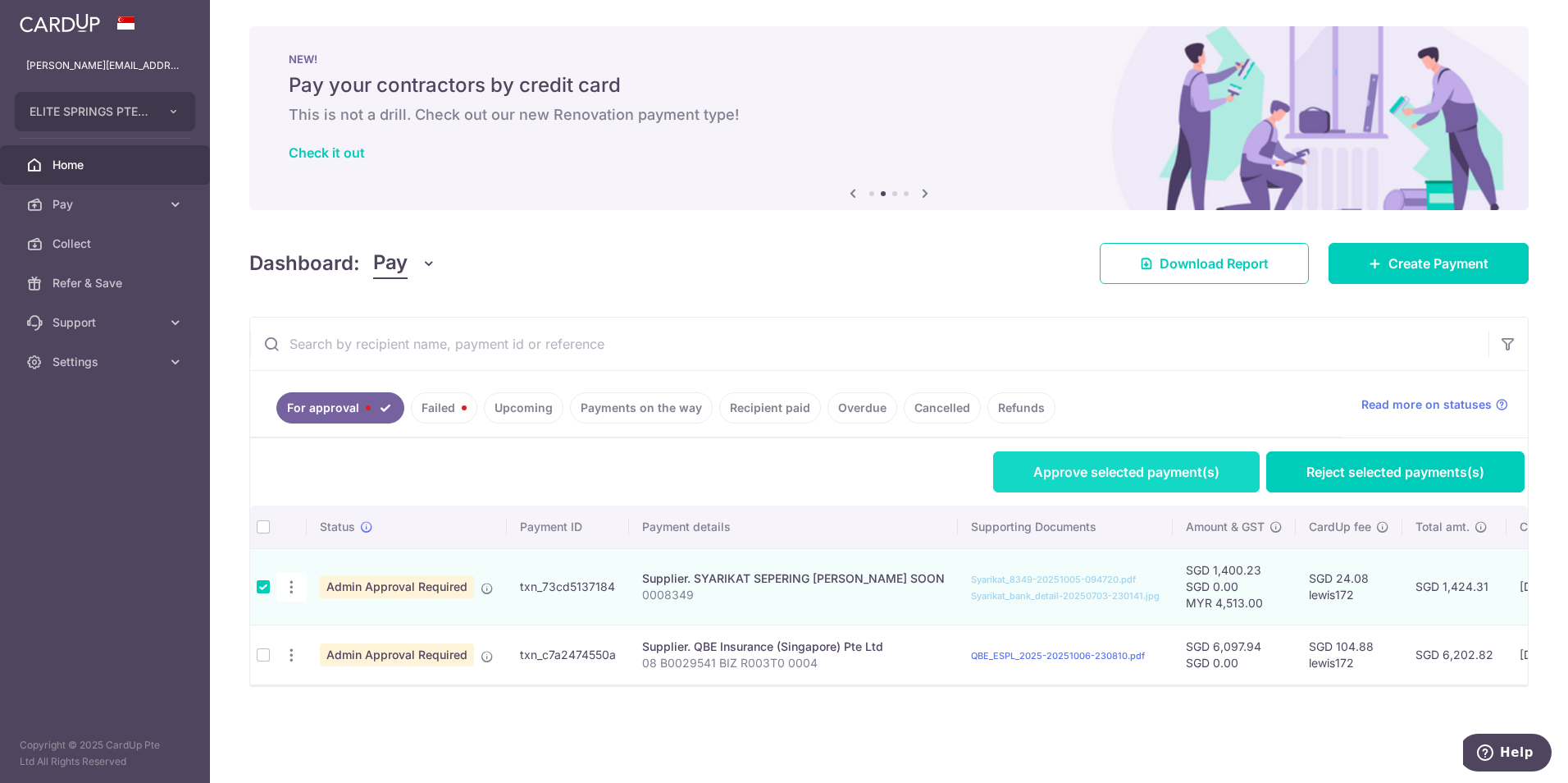
click at [1073, 482] on link "Approve selected payment(s)" at bounding box center [1126, 472] width 267 height 41
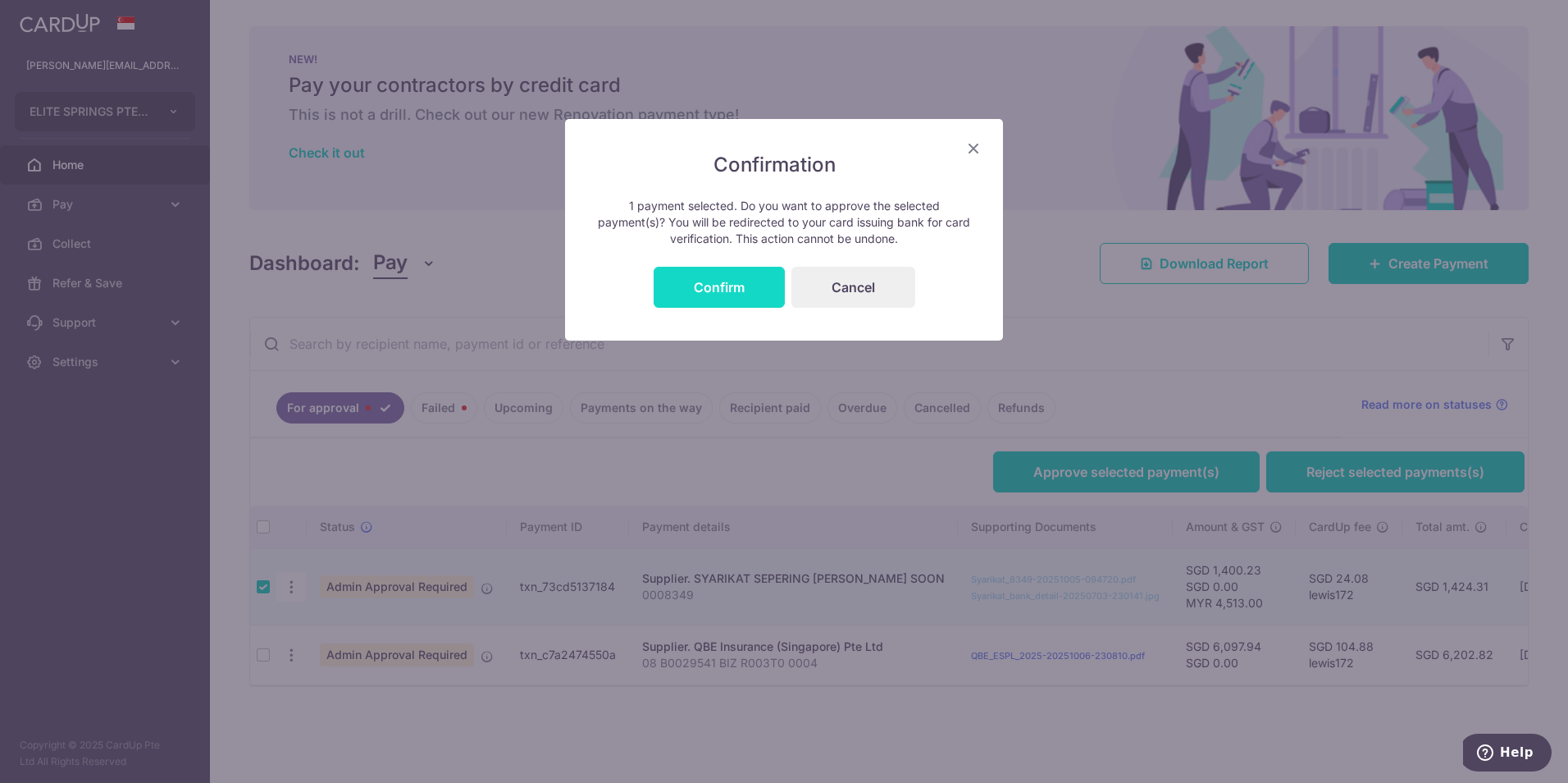
click at [745, 295] on button "Confirm" at bounding box center [719, 287] width 131 height 41
